Goal: Use online tool/utility

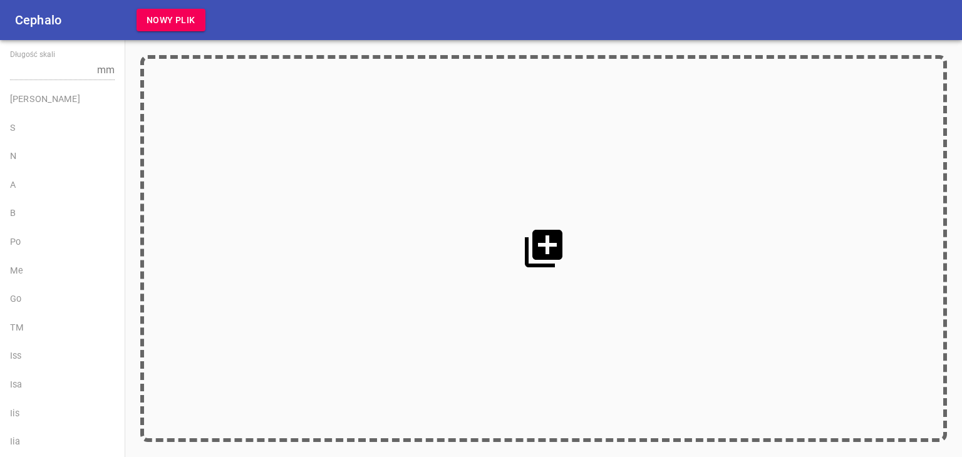
click at [549, 239] on icon at bounding box center [544, 249] width 38 height 38
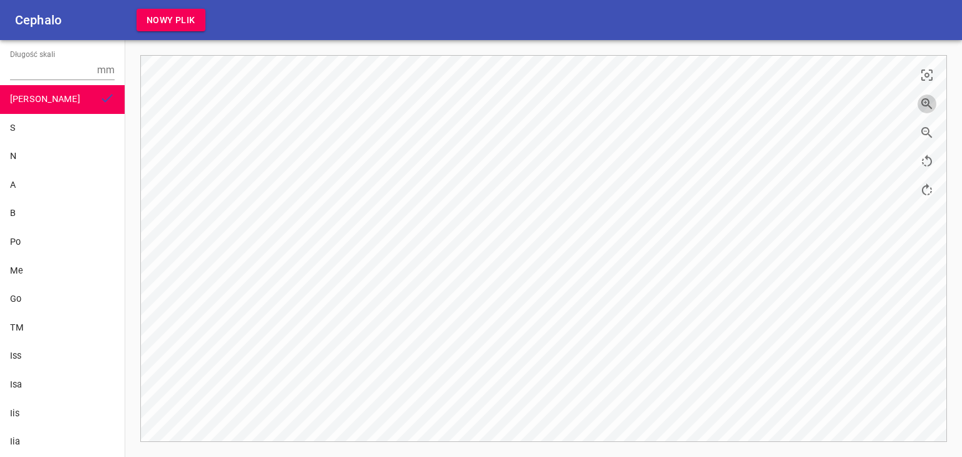
click at [920, 104] on icon "button" at bounding box center [926, 103] width 15 height 15
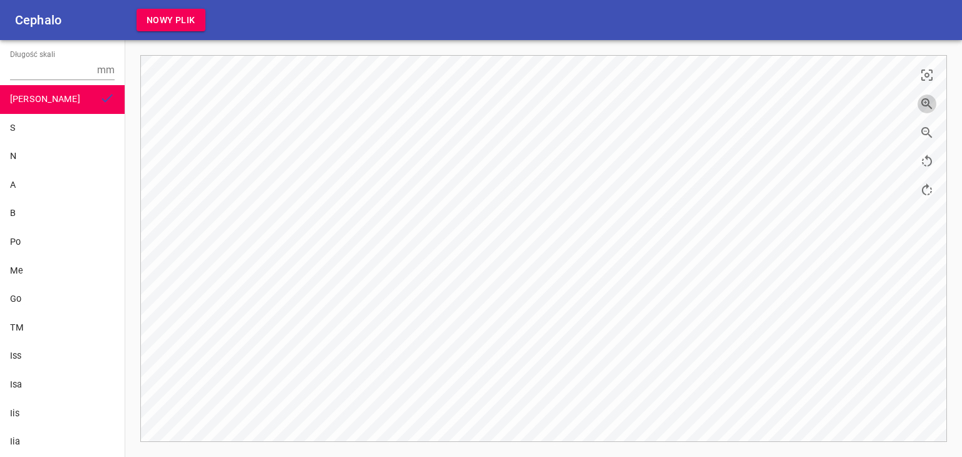
click at [920, 104] on icon "button" at bounding box center [926, 103] width 15 height 15
click at [59, 73] on input "Długość skali" at bounding box center [51, 70] width 82 height 20
type input "10"
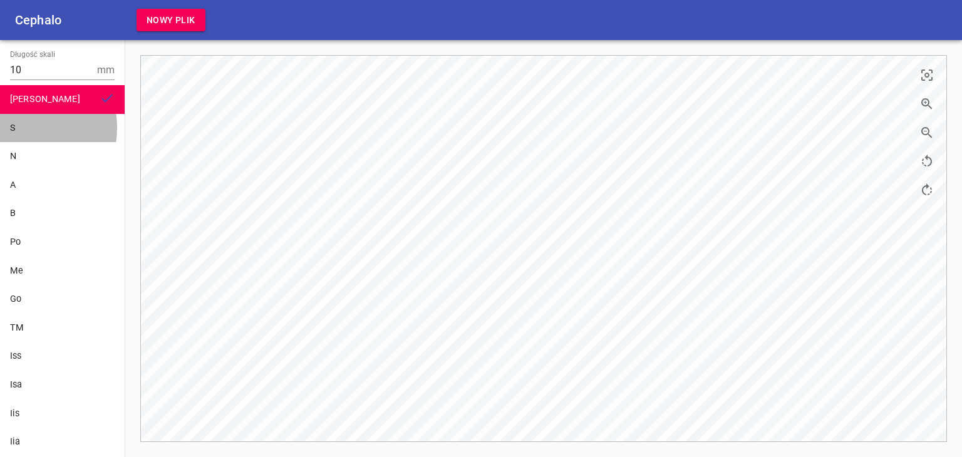
click at [15, 128] on div "S" at bounding box center [62, 128] width 105 height 14
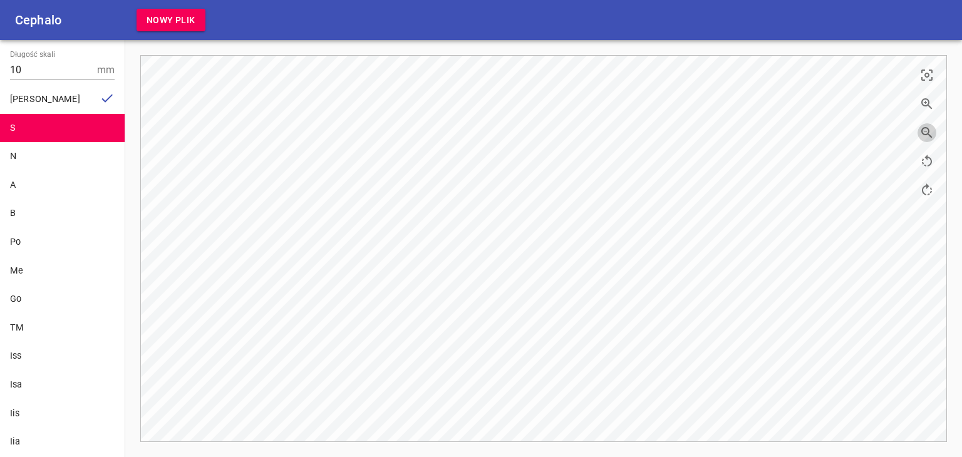
click at [930, 129] on icon "button" at bounding box center [926, 132] width 15 height 15
click at [927, 136] on icon "button" at bounding box center [926, 132] width 15 height 15
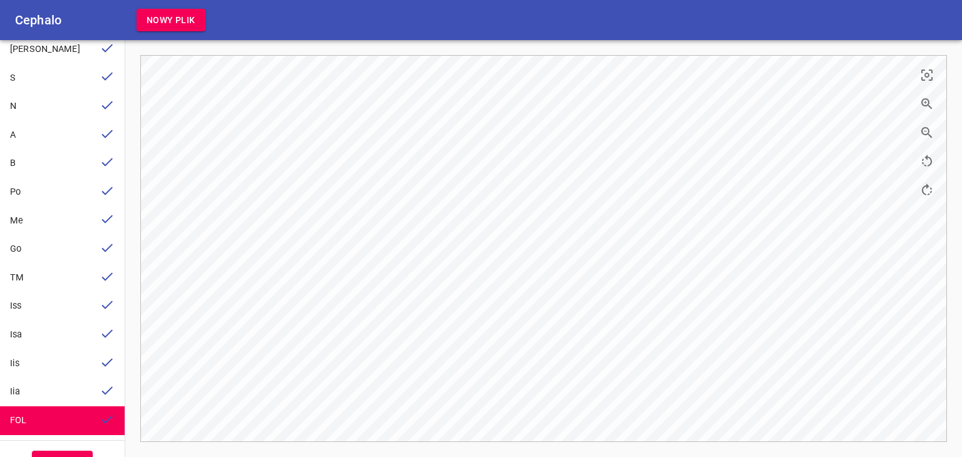
scroll to position [80, 0]
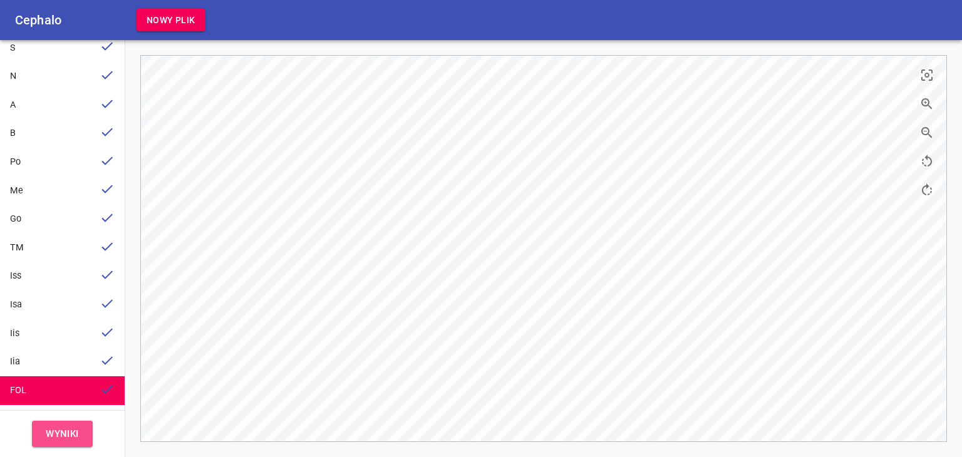
click at [60, 434] on span "Wyniki" at bounding box center [62, 434] width 33 height 16
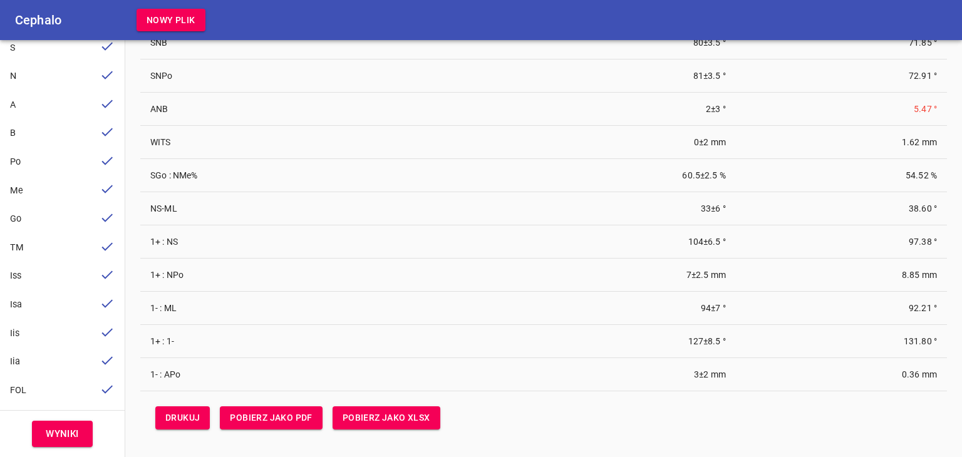
scroll to position [98, 0]
